Goal: Task Accomplishment & Management: Manage account settings

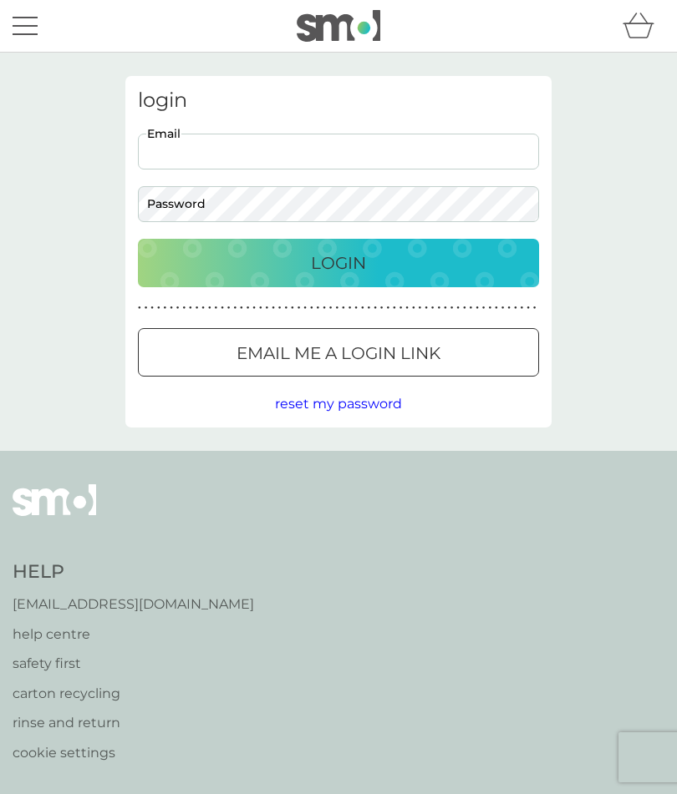
type input "[EMAIL_ADDRESS][DOMAIN_NAME]"
click at [338, 262] on button "Login" at bounding box center [338, 263] width 401 height 48
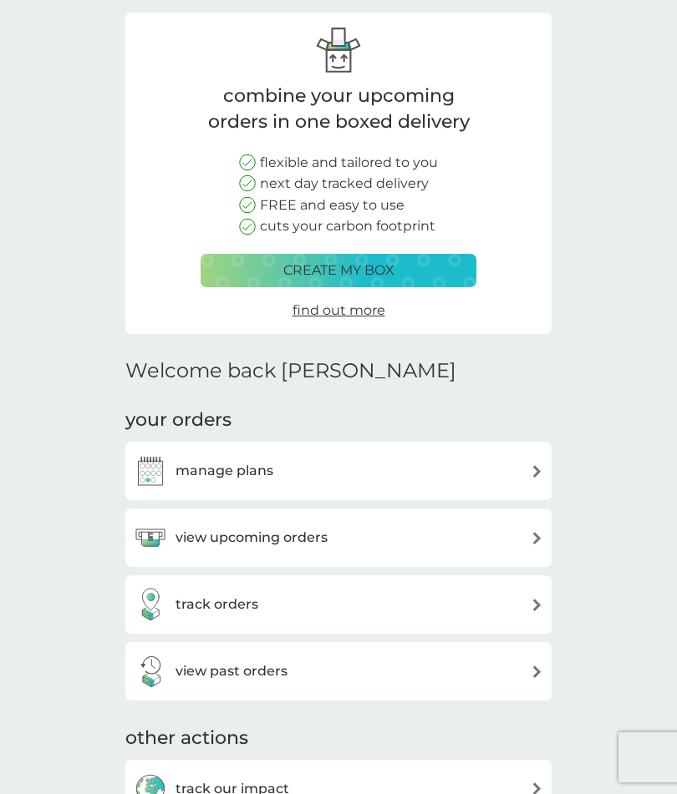
scroll to position [89, 0]
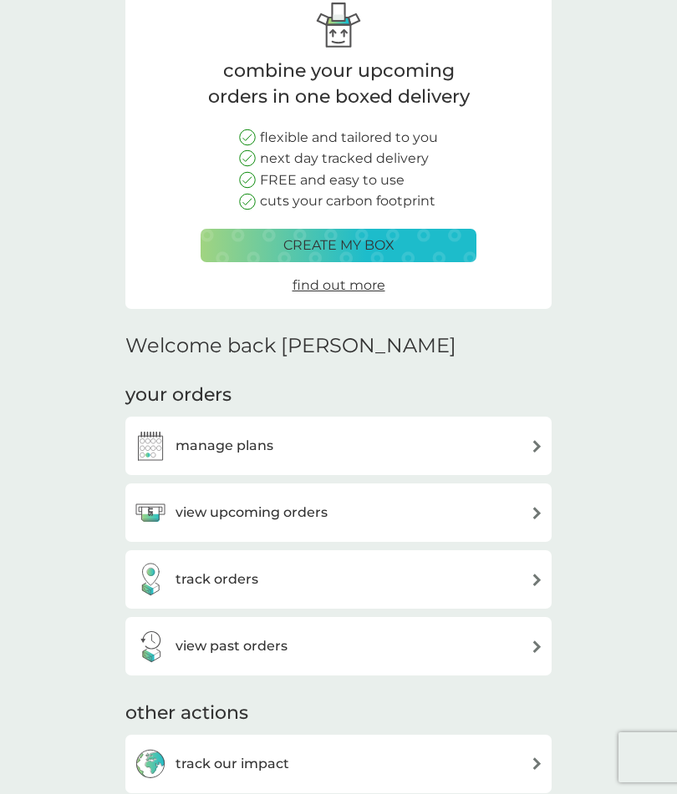
click at [534, 440] on img at bounding box center [536, 446] width 13 height 13
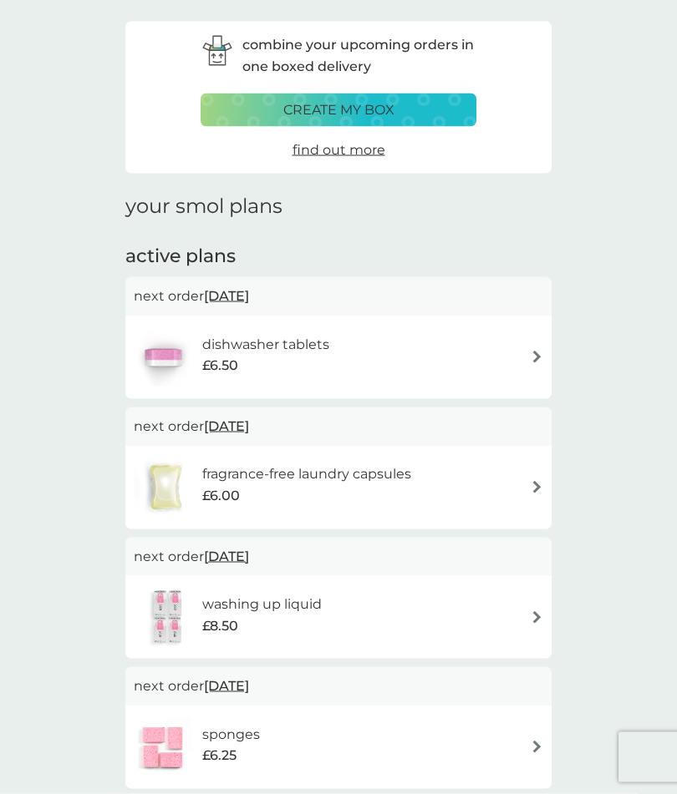
scroll to position [57, 0]
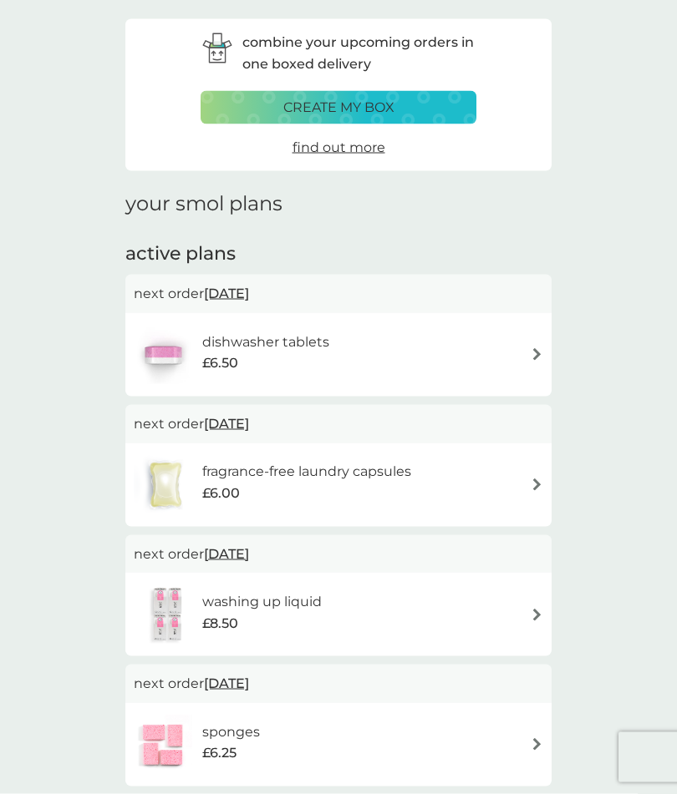
click at [533, 348] on img at bounding box center [536, 354] width 13 height 13
